Goal: Information Seeking & Learning: Learn about a topic

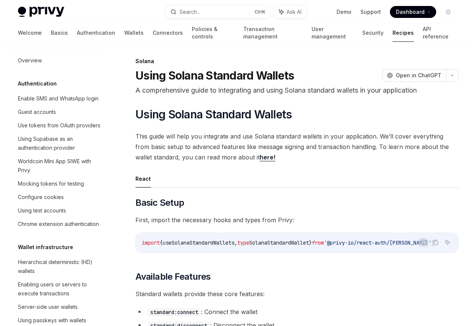
scroll to position [1200, 0]
